Goal: Task Accomplishment & Management: Complete application form

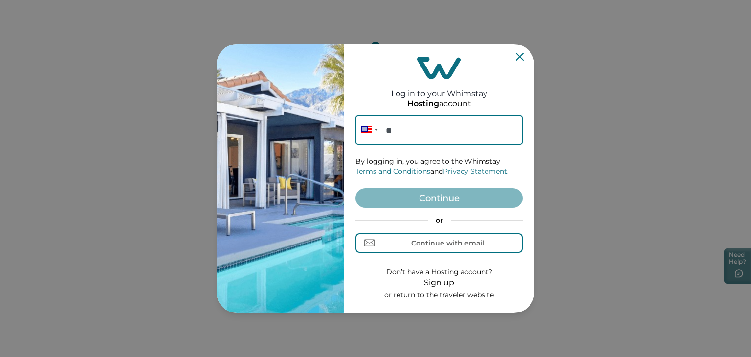
click at [430, 284] on span "Sign up" at bounding box center [439, 282] width 30 height 9
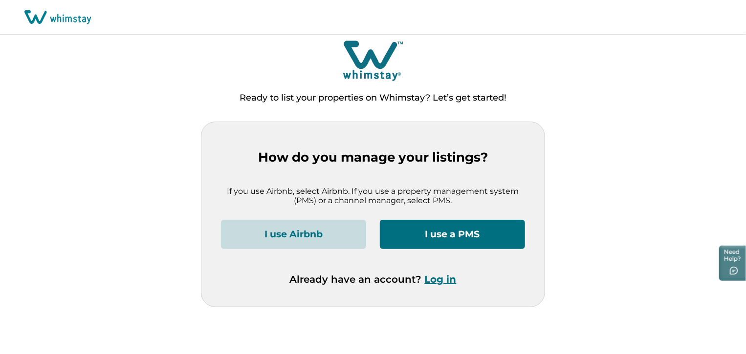
click at [298, 240] on button "I use Airbnb" at bounding box center [293, 234] width 145 height 29
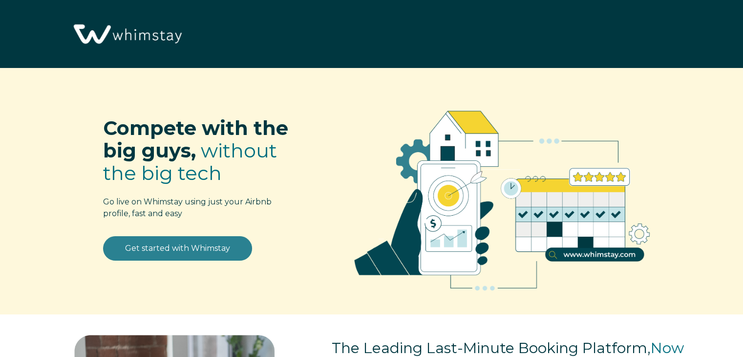
select select "US"
click at [210, 247] on link "Get started with Whimstay" at bounding box center [177, 248] width 149 height 24
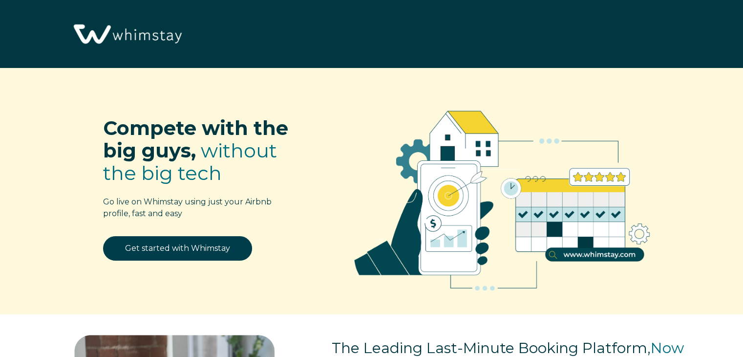
scroll to position [1201, 0]
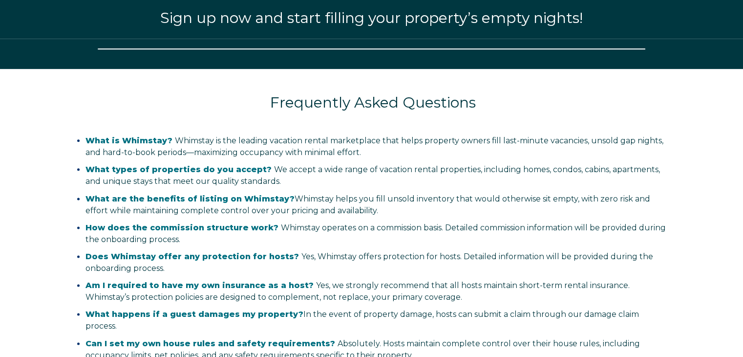
select select "US"
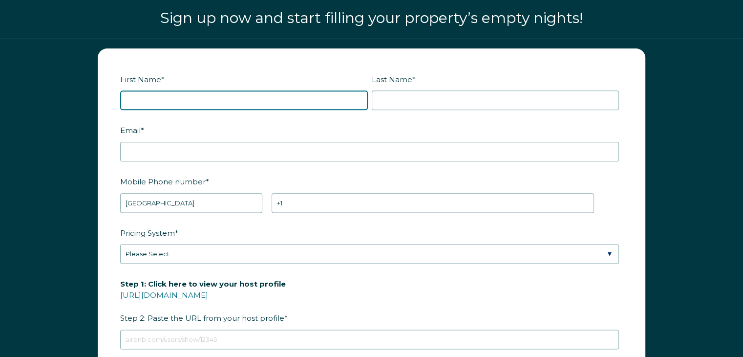
click at [186, 106] on input "First Name *" at bounding box center [244, 100] width 248 height 20
type input "LINDSAY"
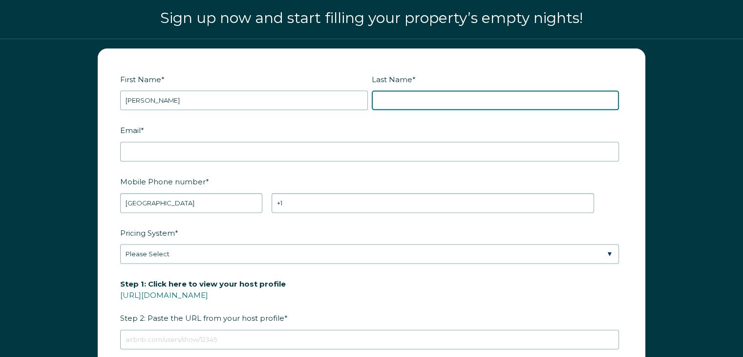
type input "CRENWELGE"
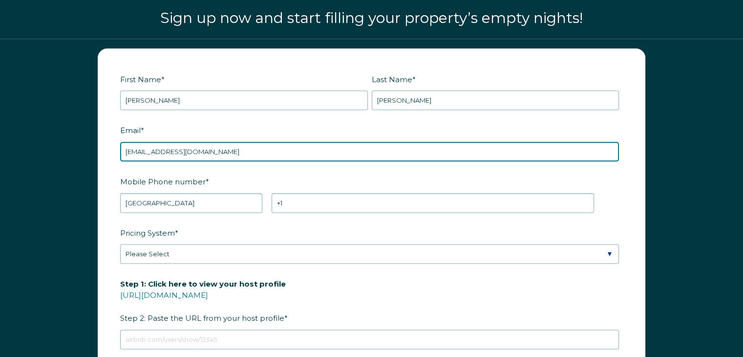
drag, startPoint x: 236, startPoint y: 143, endPoint x: 70, endPoint y: 139, distance: 165.8
click at [70, 139] on div "First Name * [PERSON_NAME] Last Name * [PERSON_NAME] RBO Token Company ID Refer…" at bounding box center [371, 280] width 743 height 483
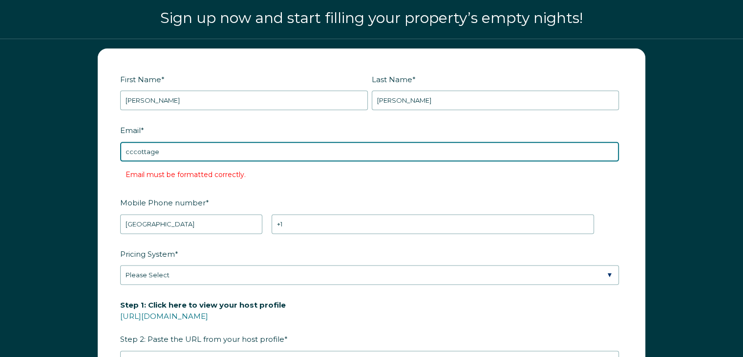
type input "[EMAIL_ADDRESS][DOMAIN_NAME]"
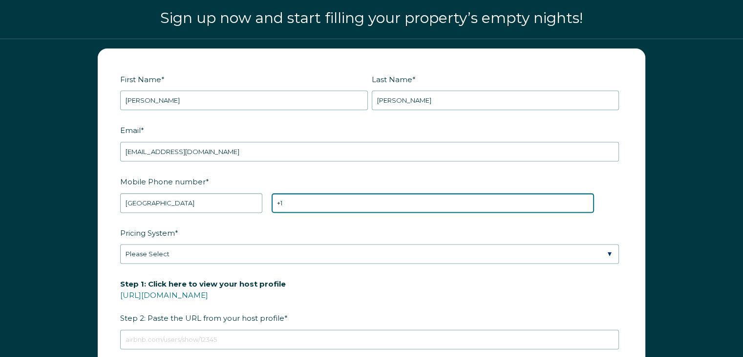
click at [315, 201] on input "+1" at bounding box center [433, 203] width 323 height 20
type input "[PHONE_NUMBER]"
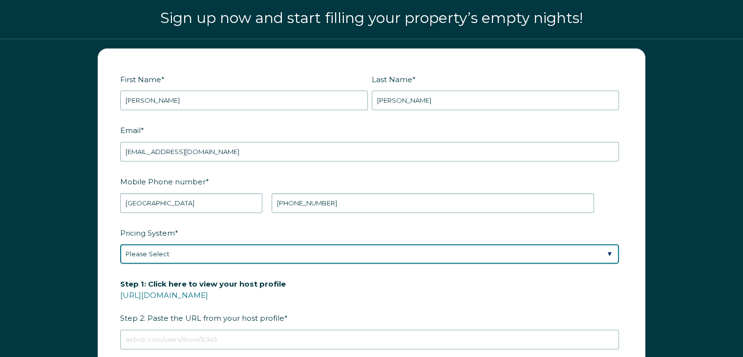
click at [193, 248] on select "Please Select Manual Airbnb Smart Pricing PriceLabs Wheelhouse Beyond Pricing 3…" at bounding box center [369, 254] width 499 height 20
select select "Manual"
click at [120, 244] on select "Please Select Manual Airbnb Smart Pricing PriceLabs Wheelhouse Beyond Pricing 3…" at bounding box center [369, 254] width 499 height 20
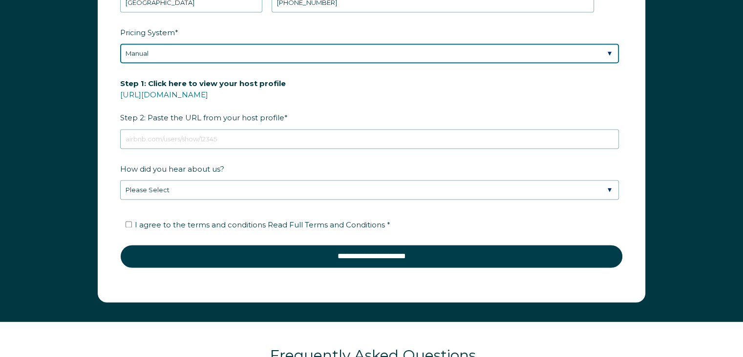
scroll to position [1398, 0]
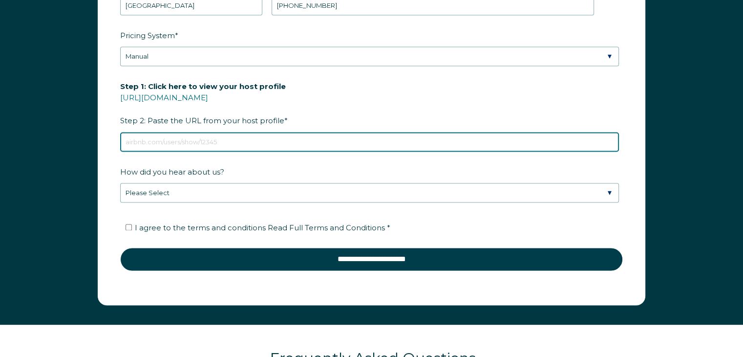
click at [203, 139] on input "Step 1: Click here to view your host profile [URL][DOMAIN_NAME] Step 2: Paste t…" at bounding box center [369, 142] width 499 height 20
paste input "Custom link [URL][DOMAIN_NAME][US_STATE]"
click at [163, 137] on input "Custom link [URL][DOMAIN_NAME][US_STATE]" at bounding box center [369, 142] width 499 height 20
type input "[URL][DOMAIN_NAME][US_STATE]"
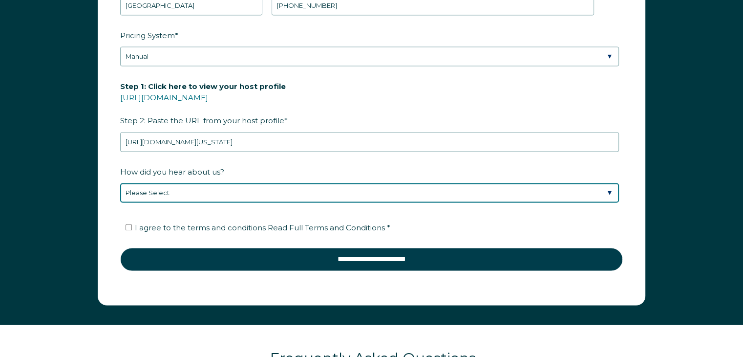
click at [168, 188] on select "Please Select Found Whimstay through a Google search Spoke to a Whimstay salesp…" at bounding box center [369, 193] width 499 height 20
select select "Whimstay Sales"
click at [120, 183] on select "Please Select Found Whimstay through a Google search Spoke to a Whimstay salesp…" at bounding box center [369, 193] width 499 height 20
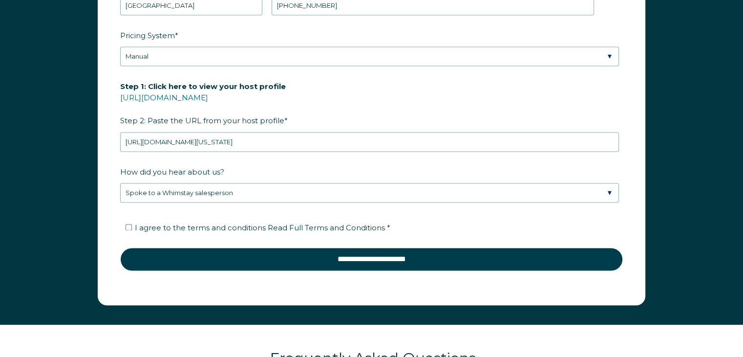
click at [165, 227] on span "I agree to the terms and conditions Read Full Terms and Conditions *" at bounding box center [263, 227] width 256 height 9
click at [132, 227] on input "I agree to the terms and conditions Read Full Terms and Conditions *" at bounding box center [129, 227] width 6 height 6
checkbox input "true"
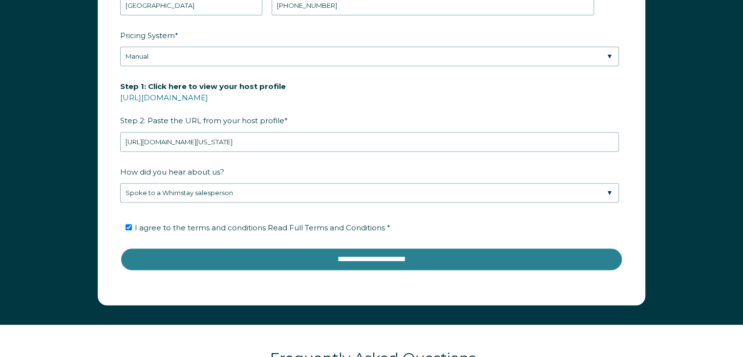
click at [371, 257] on input "**********" at bounding box center [371, 258] width 503 height 23
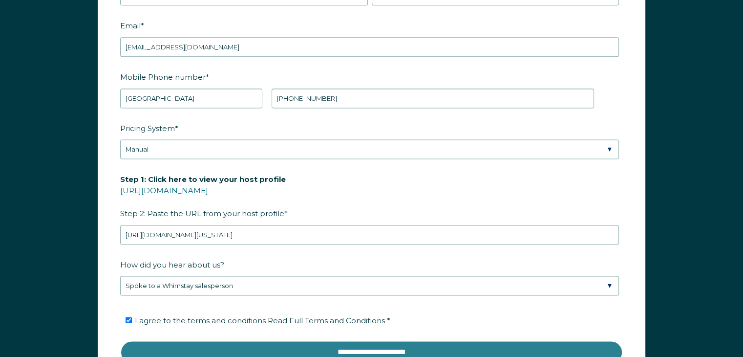
scroll to position [1321, 0]
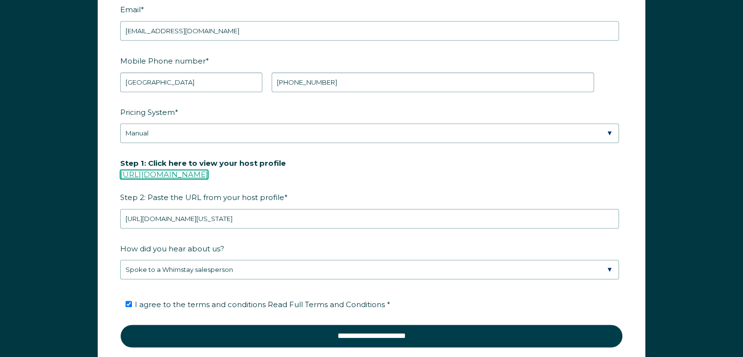
click at [208, 171] on link "[URL][DOMAIN_NAME]" at bounding box center [164, 174] width 88 height 9
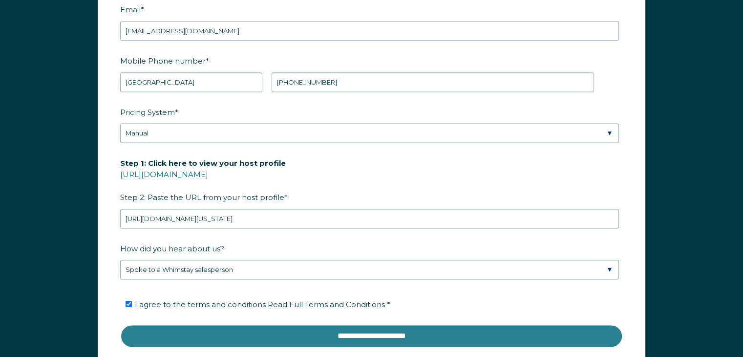
click at [397, 329] on input "**********" at bounding box center [371, 335] width 503 height 23
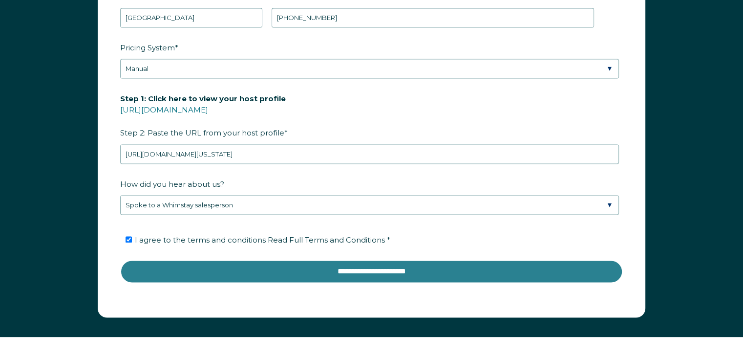
scroll to position [1452, 0]
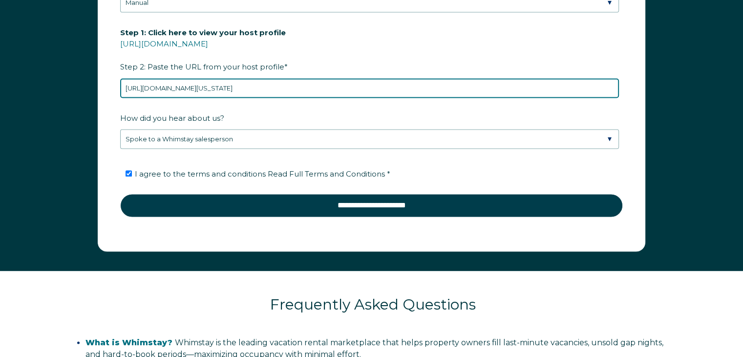
click at [151, 83] on input "[URL][DOMAIN_NAME][US_STATE]" at bounding box center [369, 88] width 499 height 20
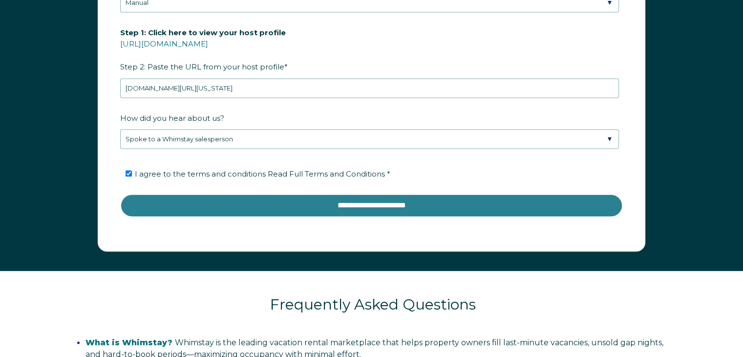
click at [368, 200] on input "**********" at bounding box center [371, 205] width 503 height 23
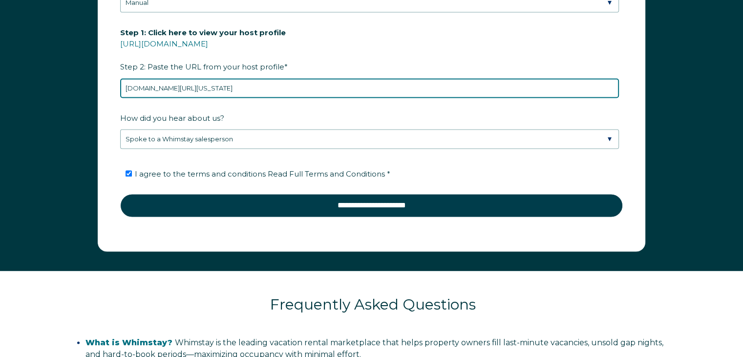
click at [163, 85] on input "airbnb.com/h/crenwelges-creekside-cottage-on-the-creek-fredericksburg-texas-pri…" at bounding box center [369, 88] width 499 height 20
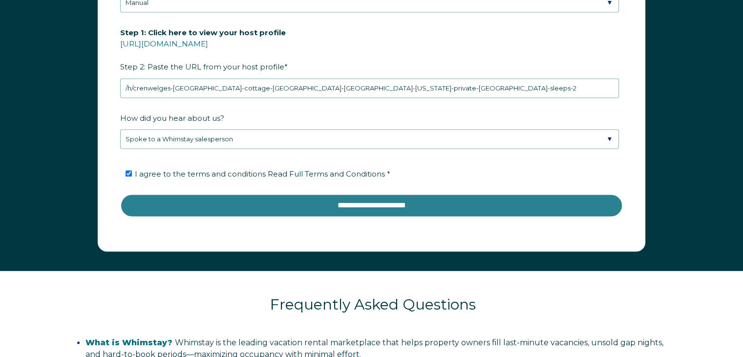
click at [342, 202] on input "**********" at bounding box center [371, 205] width 503 height 23
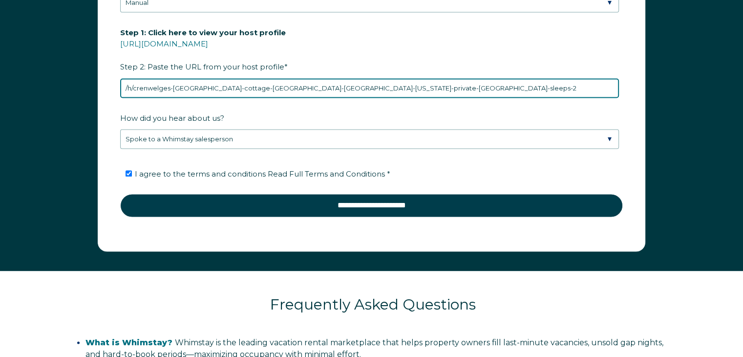
click at [128, 87] on input "/h/crenwelges-creekside-cottage-on-the-creek-fredericksburg-texas-private-getaw…" at bounding box center [369, 88] width 499 height 20
click at [133, 84] on input "/h/crenwelges-creekside-cottage-on-the-creek-fredericksburg-texas-private-getaw…" at bounding box center [369, 88] width 499 height 20
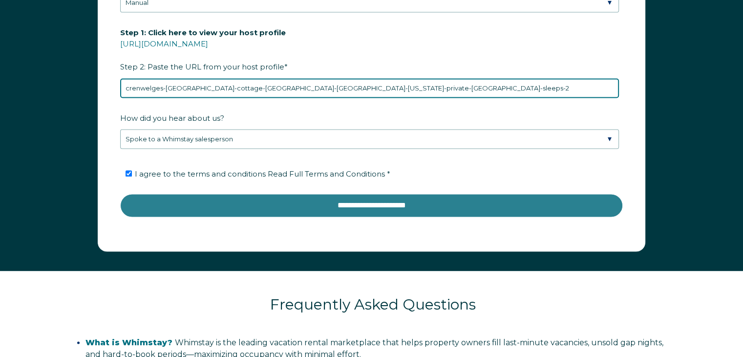
type input "crenwelges-creekside-cottage-on-the-creek-fredericksburg-texas-private-getaway-…"
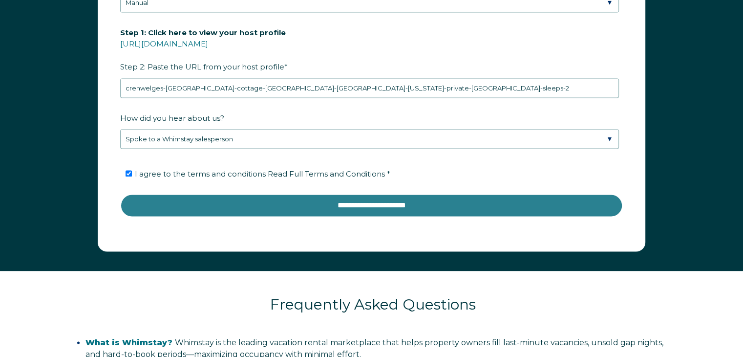
click at [352, 208] on input "**********" at bounding box center [371, 205] width 503 height 23
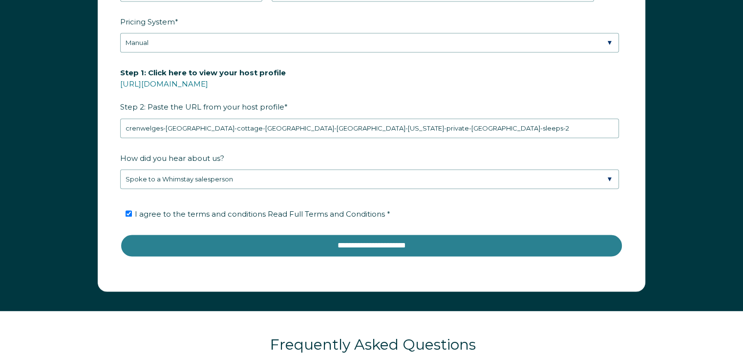
scroll to position [1409, 0]
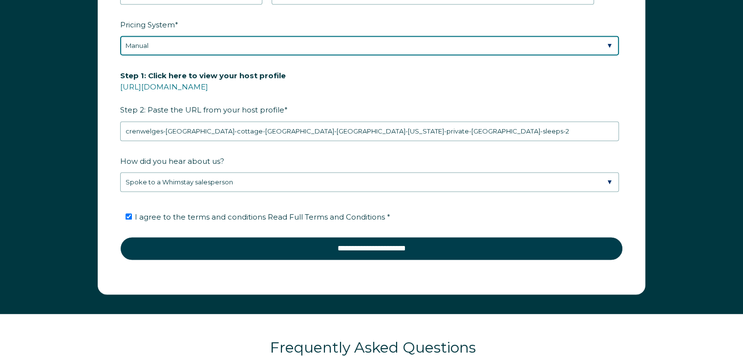
click at [609, 44] on select "Please Select Manual Airbnb Smart Pricing PriceLabs Wheelhouse Beyond Pricing 3…" at bounding box center [369, 46] width 499 height 20
click at [120, 36] on select "Please Select Manual Airbnb Smart Pricing PriceLabs Wheelhouse Beyond Pricing 3…" at bounding box center [369, 46] width 499 height 20
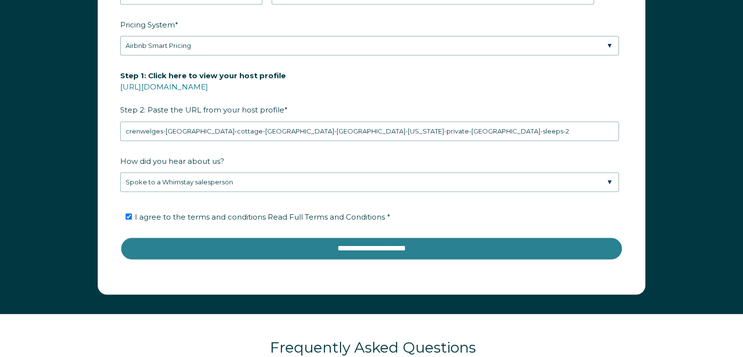
click at [400, 244] on input "**********" at bounding box center [371, 248] width 503 height 23
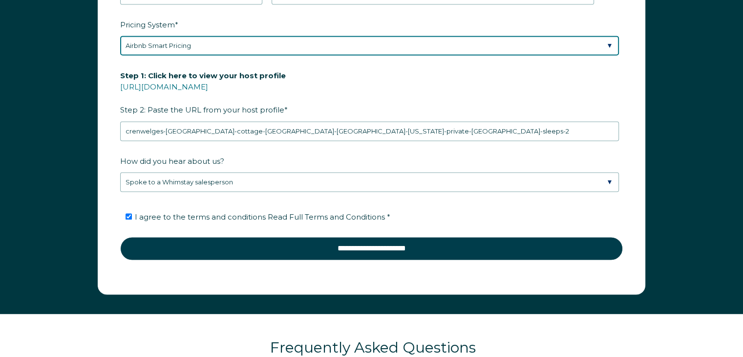
click at [610, 38] on select "Please Select Manual Airbnb Smart Pricing PriceLabs Wheelhouse Beyond Pricing 3…" at bounding box center [369, 46] width 499 height 20
select select "Manual"
click at [120, 36] on select "Please Select Manual Airbnb Smart Pricing PriceLabs Wheelhouse Beyond Pricing 3…" at bounding box center [369, 46] width 499 height 20
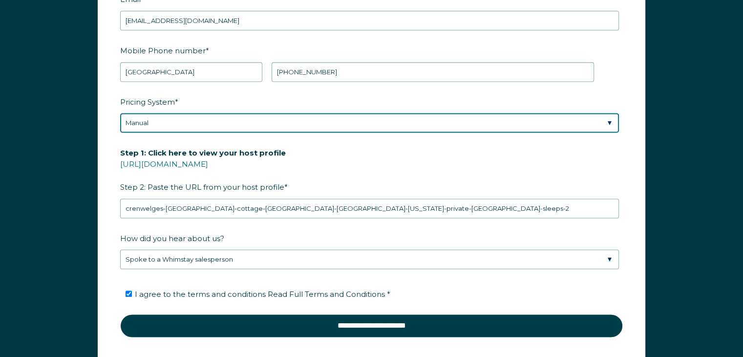
scroll to position [1334, 0]
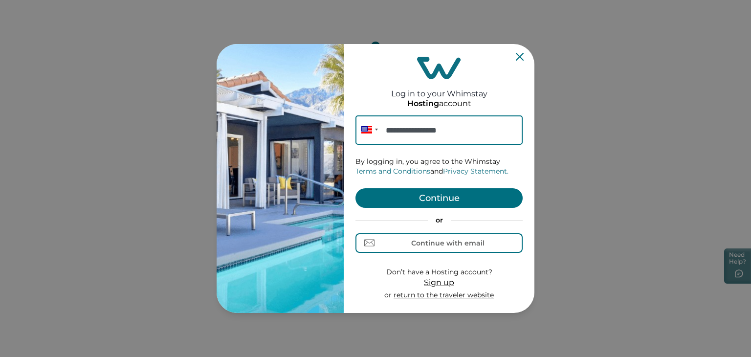
click at [438, 196] on button "Continue" at bounding box center [438, 198] width 167 height 20
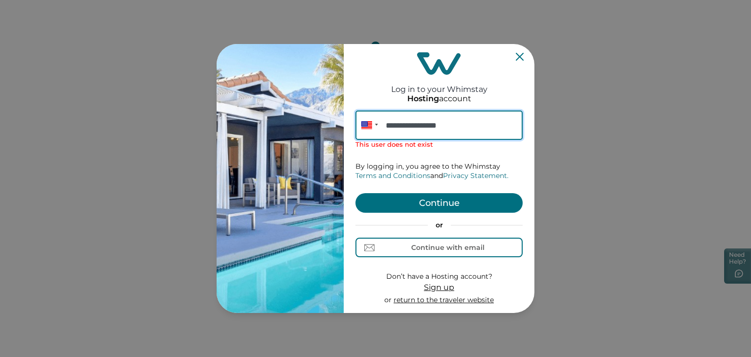
drag, startPoint x: 456, startPoint y: 126, endPoint x: 372, endPoint y: 133, distance: 83.9
click at [372, 133] on div "**********" at bounding box center [438, 124] width 167 height 29
click at [461, 129] on input "**********" at bounding box center [438, 124] width 167 height 29
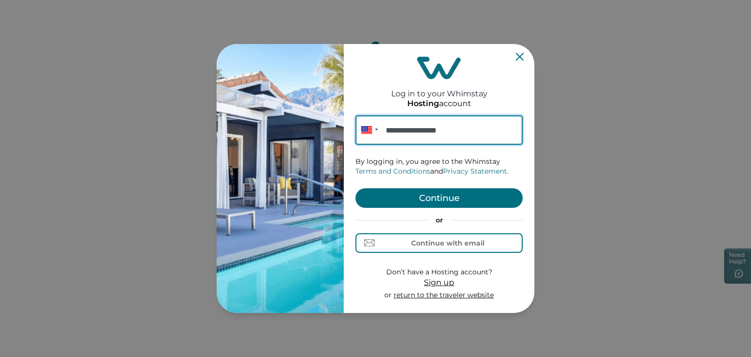
type input "**********"
click at [431, 200] on button "Continue" at bounding box center [438, 198] width 167 height 20
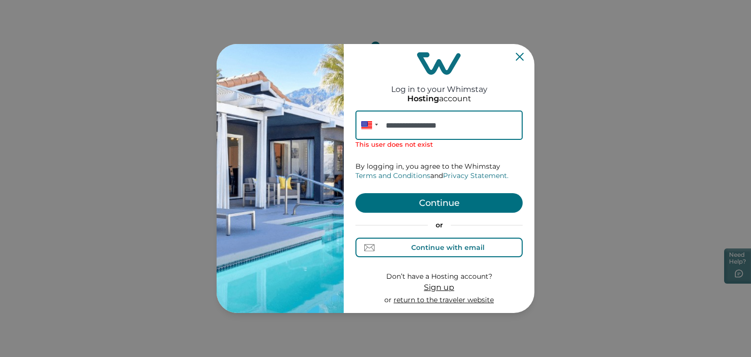
click at [429, 247] on div "Continue with email" at bounding box center [447, 247] width 73 height 8
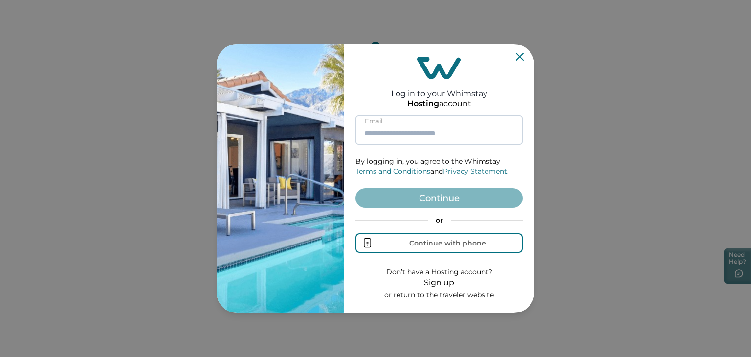
click at [387, 131] on input at bounding box center [438, 129] width 167 height 29
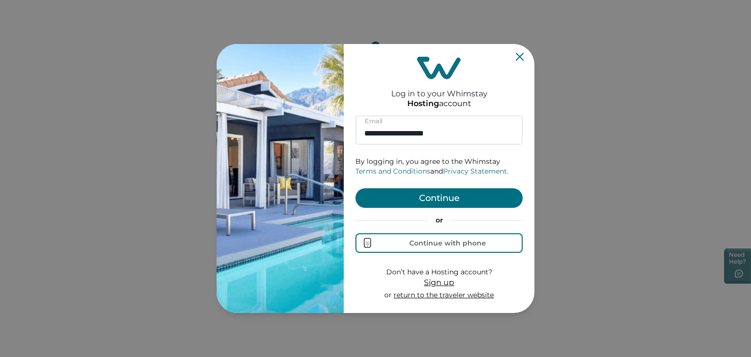
type input "**********"
click at [426, 203] on button "Continue" at bounding box center [438, 198] width 167 height 20
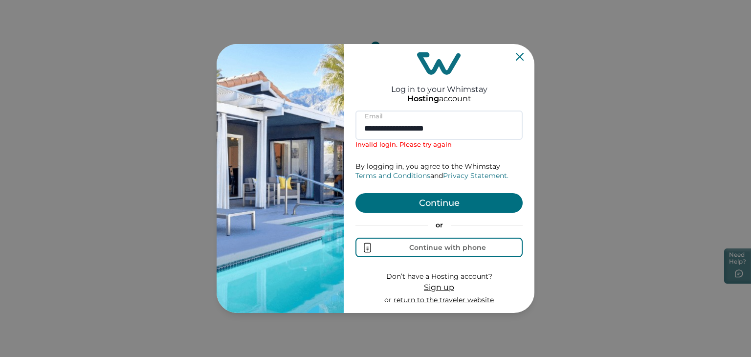
click at [432, 286] on span "Sign up" at bounding box center [439, 287] width 30 height 9
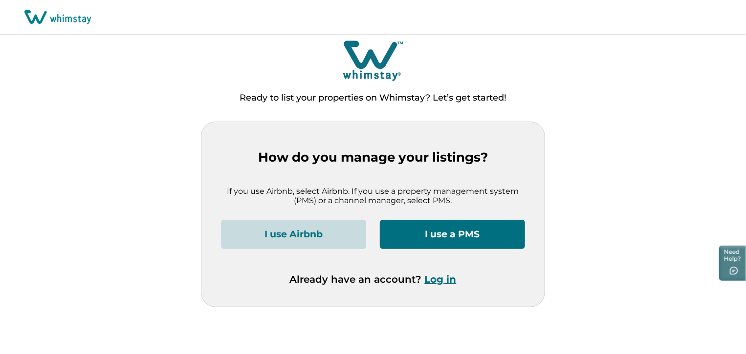
click at [298, 230] on button "I use Airbnb" at bounding box center [293, 234] width 145 height 29
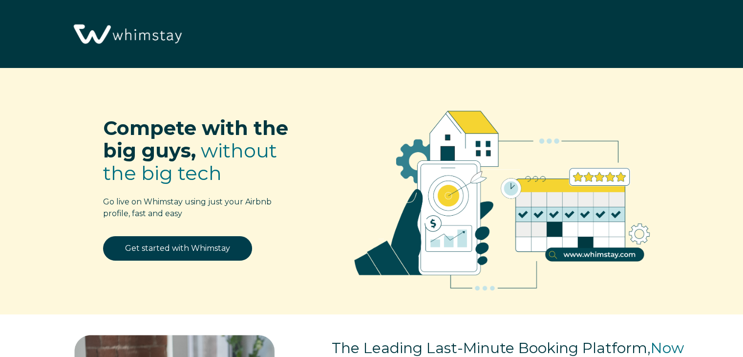
select select "US"
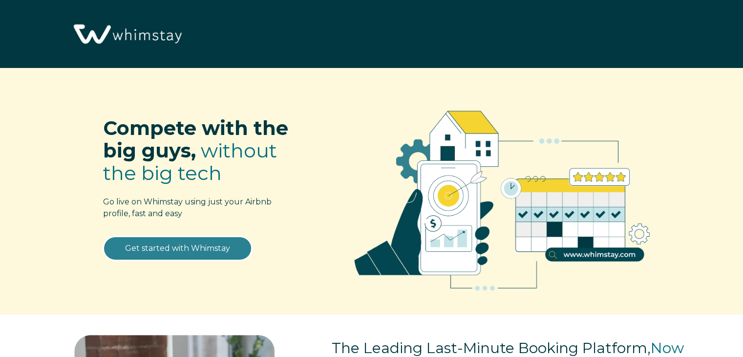
click at [201, 246] on link "Get started with Whimstay" at bounding box center [177, 248] width 149 height 24
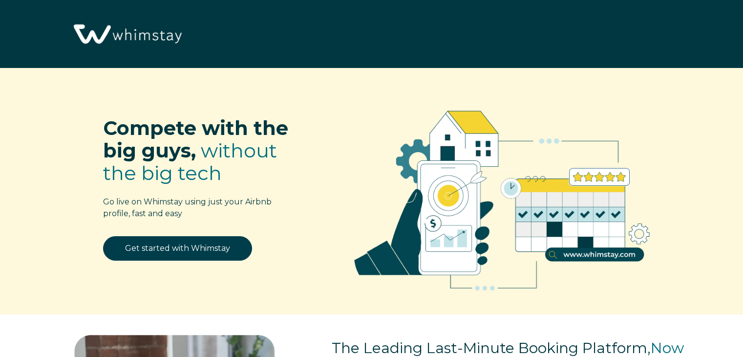
scroll to position [1201, 0]
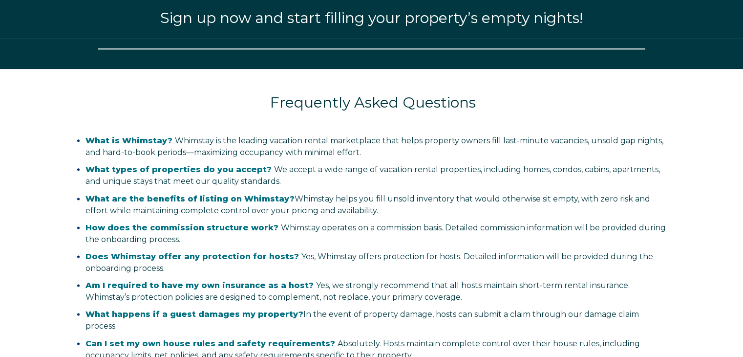
select select "US"
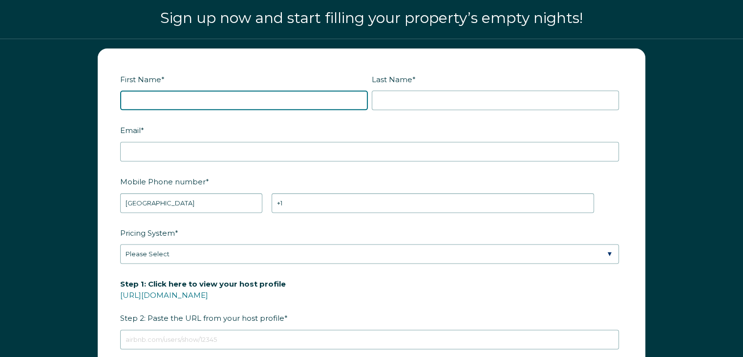
click at [159, 98] on input "First Name *" at bounding box center [244, 100] width 248 height 20
type input "[PERSON_NAME]"
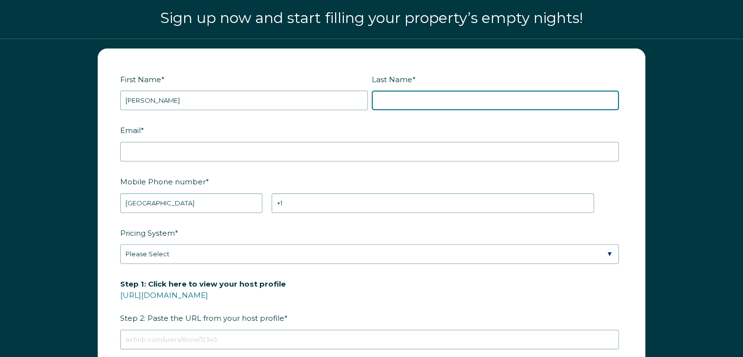
type input "[PERSON_NAME]"
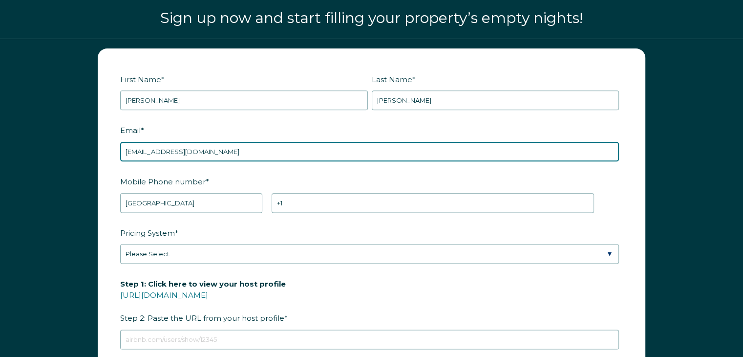
drag, startPoint x: 221, startPoint y: 149, endPoint x: 82, endPoint y: 145, distance: 138.9
click at [82, 145] on div "First Name * [PERSON_NAME] Last Name * [PERSON_NAME] RBO Token Company ID Refer…" at bounding box center [371, 280] width 743 height 483
type input "[EMAIL_ADDRESS][DOMAIN_NAME]"
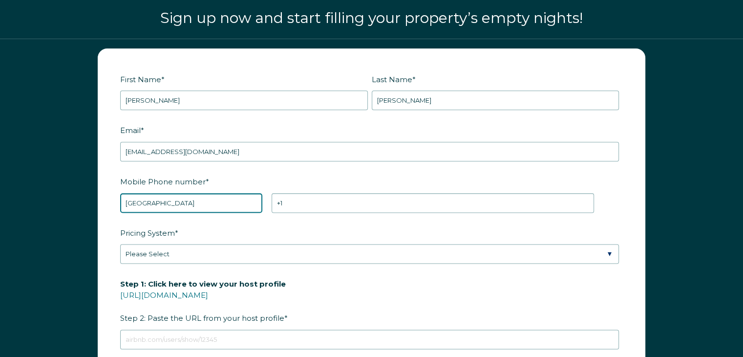
click at [156, 198] on select "* [GEOGRAPHIC_DATA] (‫[GEOGRAPHIC_DATA]‬‎) [GEOGRAPHIC_DATA] ([GEOGRAPHIC_DATA]…" at bounding box center [191, 203] width 142 height 20
click at [120, 193] on select "* [GEOGRAPHIC_DATA] (‫[GEOGRAPHIC_DATA]‬‎) [GEOGRAPHIC_DATA] ([GEOGRAPHIC_DATA]…" at bounding box center [191, 203] width 142 height 20
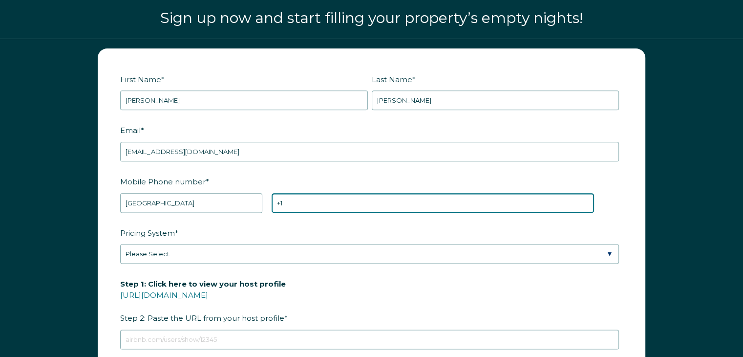
click at [303, 203] on input "+1" at bounding box center [433, 203] width 323 height 20
type input "[PHONE_NUMBER]"
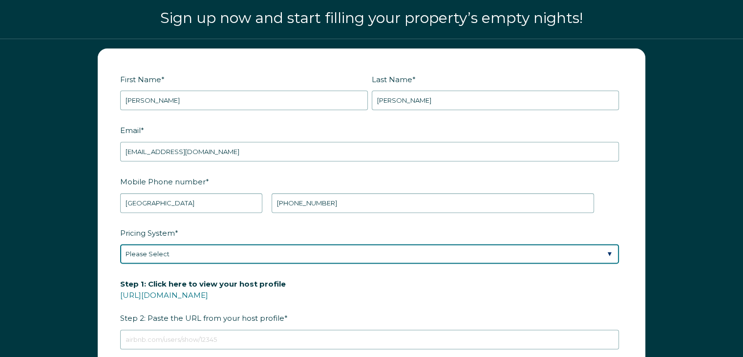
click at [303, 247] on select "Please Select Manual Airbnb Smart Pricing PriceLabs Wheelhouse Beyond Pricing 3…" at bounding box center [369, 254] width 499 height 20
select select "Manual"
click at [120, 244] on select "Please Select Manual Airbnb Smart Pricing PriceLabs Wheelhouse Beyond Pricing 3…" at bounding box center [369, 254] width 499 height 20
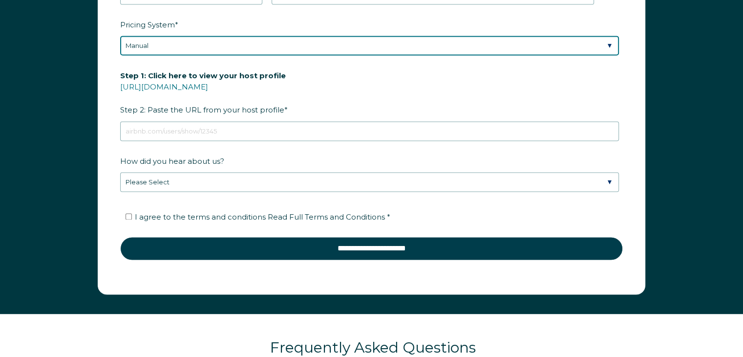
scroll to position [1422, 0]
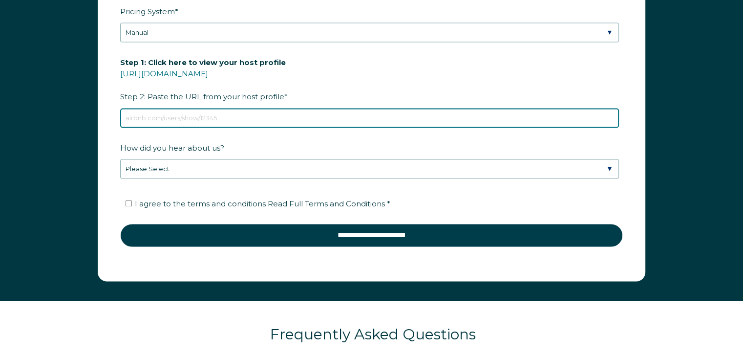
click at [184, 111] on input "Step 1: Click here to view your host profile [URL][DOMAIN_NAME] Step 2: Paste t…" at bounding box center [369, 118] width 499 height 20
paste input "Custom link [URL][DOMAIN_NAME][US_STATE]"
click at [165, 116] on input "Custom link [URL][DOMAIN_NAME][US_STATE]" at bounding box center [369, 118] width 499 height 20
type input "[URL][DOMAIN_NAME][US_STATE]"
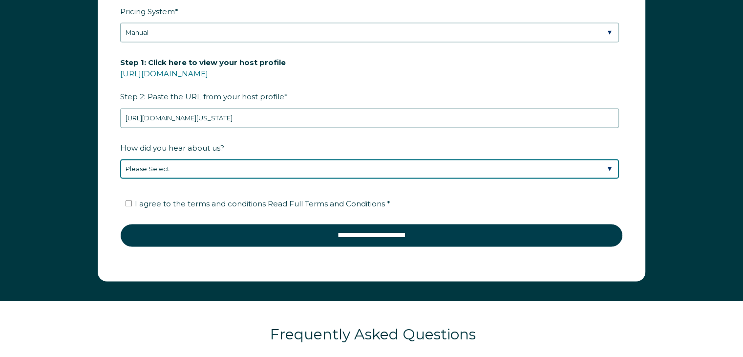
click at [159, 162] on select "Please Select Found Whimstay through a Google search Spoke to a Whimstay salesp…" at bounding box center [369, 169] width 499 height 20
select select "Whimstay Sales"
click at [120, 159] on select "Please Select Found Whimstay through a Google search Spoke to a Whimstay salesp…" at bounding box center [369, 169] width 499 height 20
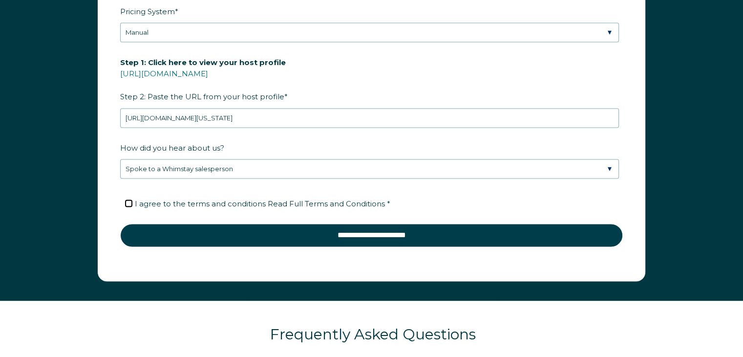
click at [127, 200] on input "I agree to the terms and conditions Read Full Terms and Conditions *" at bounding box center [129, 203] width 6 height 6
checkbox input "true"
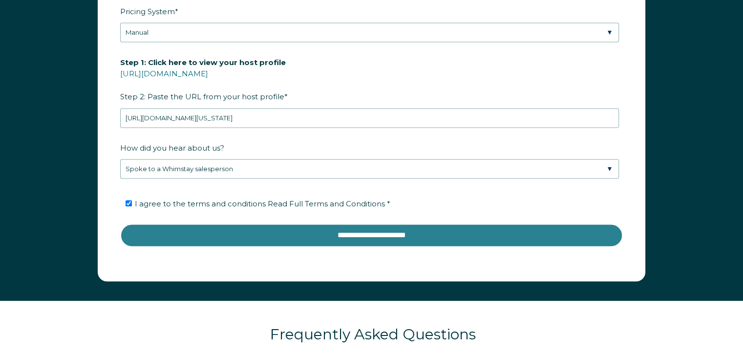
click at [371, 231] on input "**********" at bounding box center [371, 234] width 503 height 23
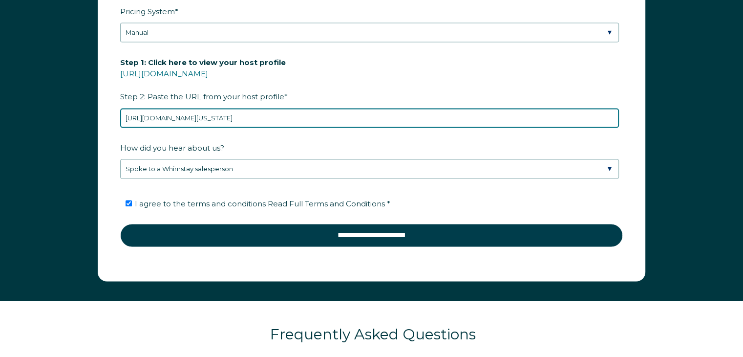
drag, startPoint x: 487, startPoint y: 114, endPoint x: 90, endPoint y: 130, distance: 397.7
click at [90, 130] on div "First Name * [PERSON_NAME] Last Name * [PERSON_NAME] RBO Token Company ID Refer…" at bounding box center [372, 54] width 568 height 454
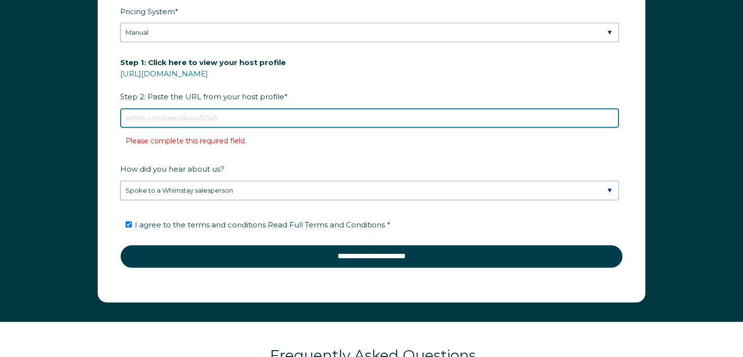
paste input "[URL][DOMAIN_NAME]"
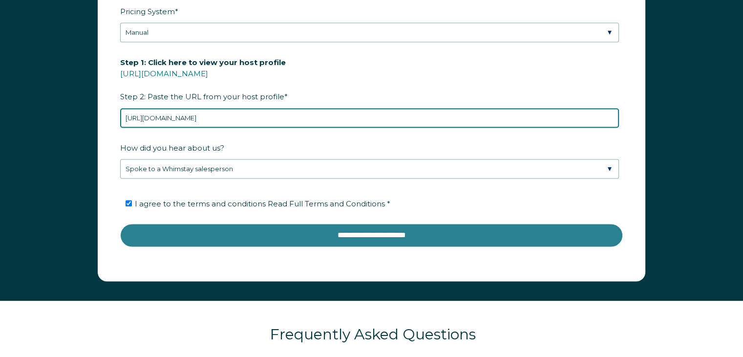
type input "[URL][DOMAIN_NAME]"
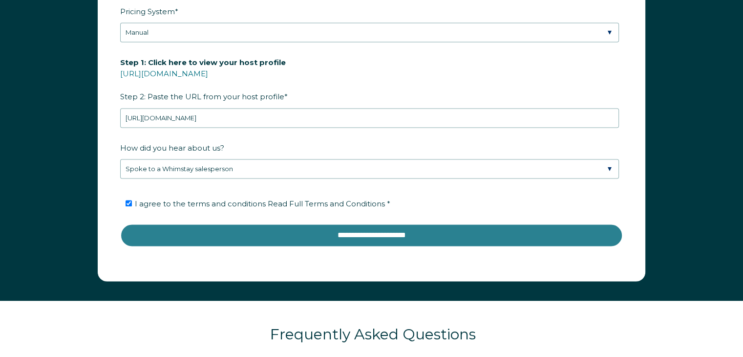
click at [362, 236] on input "**********" at bounding box center [371, 234] width 503 height 23
click at [332, 229] on input "**********" at bounding box center [371, 234] width 503 height 23
